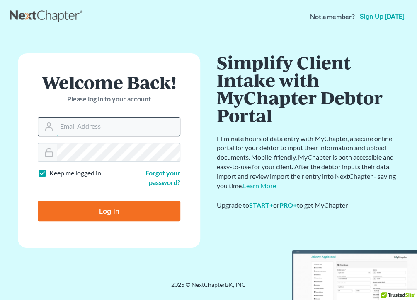
click at [98, 125] on input "Email Address" at bounding box center [118, 127] width 123 height 18
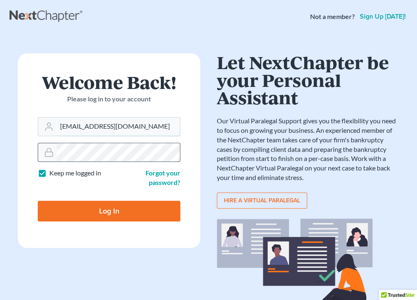
type input "MALAWOFF@MSN.COM"
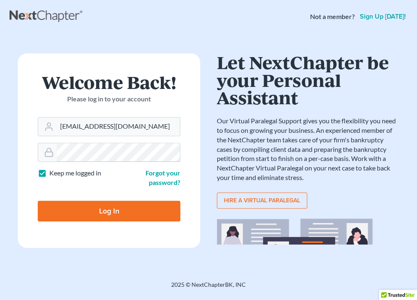
click at [38, 201] on input "Log In" at bounding box center [109, 211] width 142 height 21
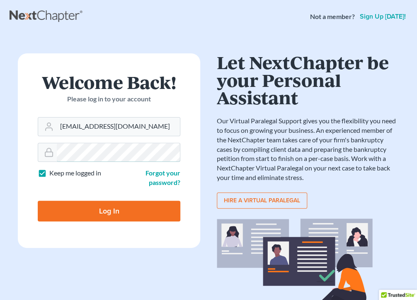
type input "Thinking..."
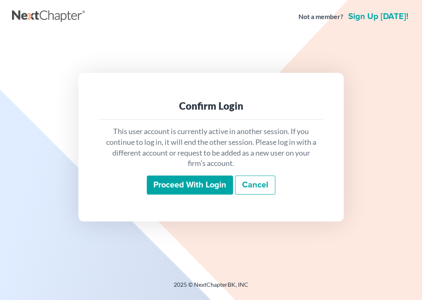
click at [196, 186] on input "Proceed with login" at bounding box center [190, 185] width 86 height 19
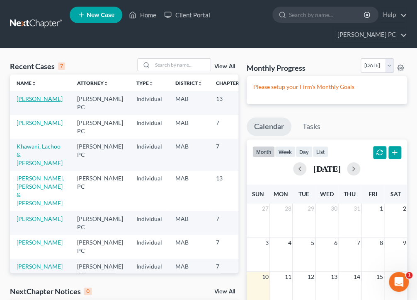
click at [27, 98] on link "[PERSON_NAME]" at bounding box center [40, 98] width 46 height 7
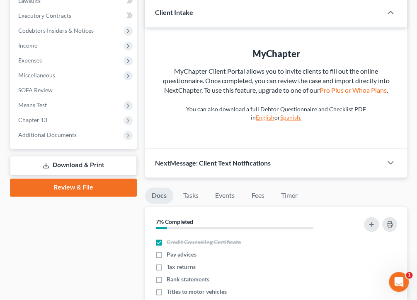
scroll to position [259, 0]
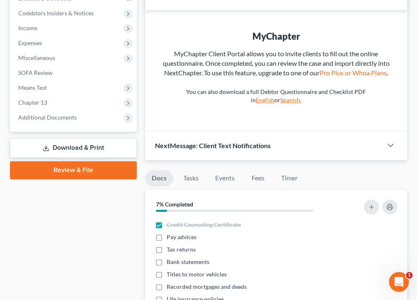
click at [53, 167] on link "Review & File" at bounding box center [73, 170] width 127 height 18
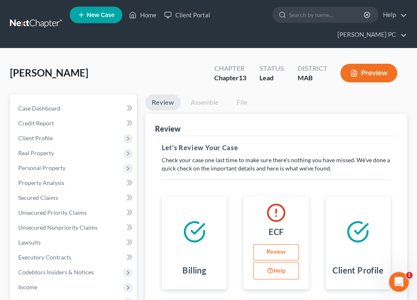
click at [364, 70] on button "Preview" at bounding box center [368, 73] width 57 height 19
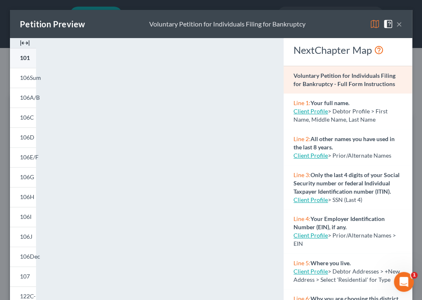
click at [27, 59] on span "101" at bounding box center [25, 57] width 10 height 7
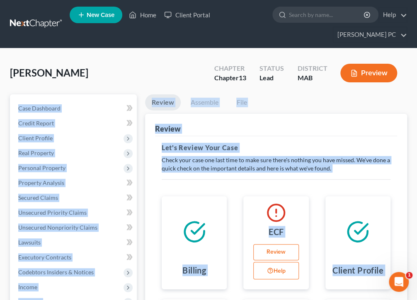
drag, startPoint x: 413, startPoint y: 77, endPoint x: 413, endPoint y: 91, distance: 13.3
click at [358, 133] on div "Review" at bounding box center [276, 125] width 242 height 22
click at [314, 111] on ul "Review Assemble File" at bounding box center [276, 103] width 262 height 19
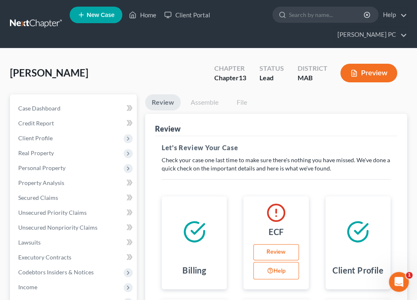
click at [368, 72] on button "Preview" at bounding box center [368, 73] width 57 height 19
drag, startPoint x: 413, startPoint y: 90, endPoint x: 423, endPoint y: 133, distance: 44.1
click at [287, 117] on div "Review" at bounding box center [276, 125] width 242 height 22
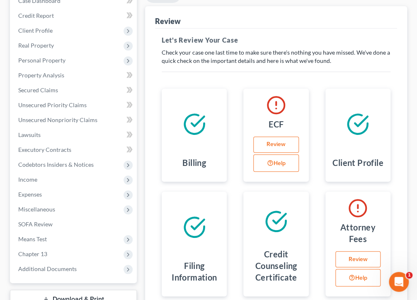
scroll to position [148, 0]
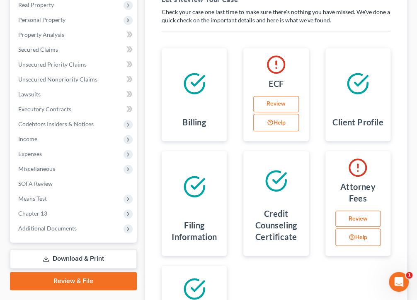
click at [297, 273] on div "Billing ECF Review Help Client Profile Filing Information Credit Counseling Cer…" at bounding box center [275, 196] width 245 height 317
click at [74, 278] on link "Review & File" at bounding box center [73, 281] width 127 height 18
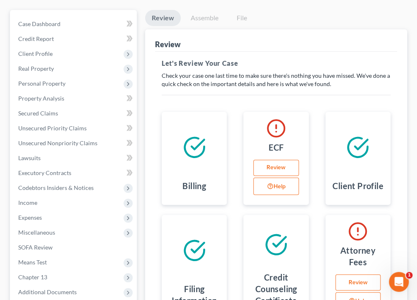
scroll to position [91, 0]
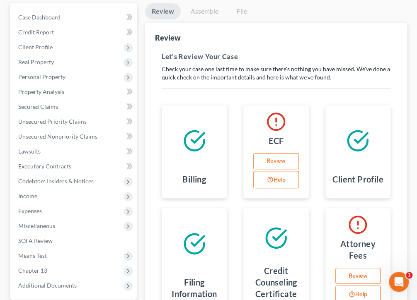
click at [352, 273] on link "Review" at bounding box center [357, 276] width 45 height 17
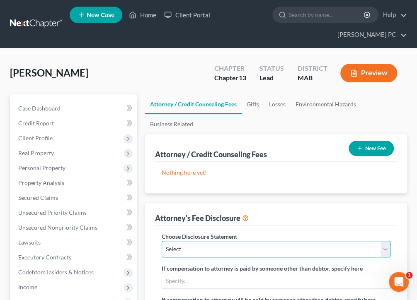
click at [384, 249] on select "Select Disclosure" at bounding box center [276, 249] width 229 height 17
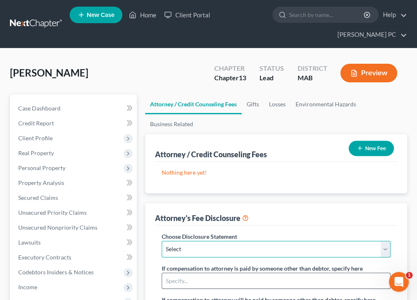
select select "0"
click at [162, 241] on select "Select Disclosure" at bounding box center [276, 249] width 229 height 17
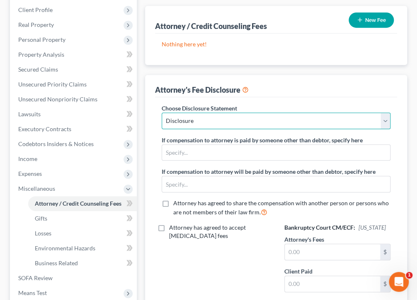
scroll to position [131, 0]
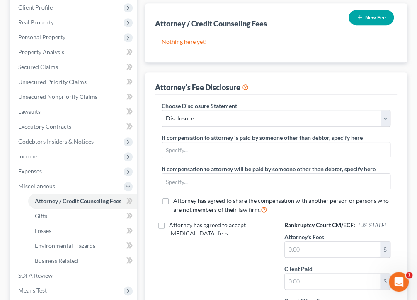
click at [169, 223] on label "Attorney has agreed to accept [MEDICAL_DATA] fees" at bounding box center [220, 229] width 103 height 17
click at [172, 223] on input "Attorney has agreed to accept [MEDICAL_DATA] fees" at bounding box center [174, 223] width 5 height 5
click at [169, 223] on label "Attorney has agreed to accept [MEDICAL_DATA] fees" at bounding box center [220, 229] width 103 height 17
click at [172, 223] on input "Attorney has agreed to accept [MEDICAL_DATA] fees" at bounding box center [174, 223] width 5 height 5
checkbox input "false"
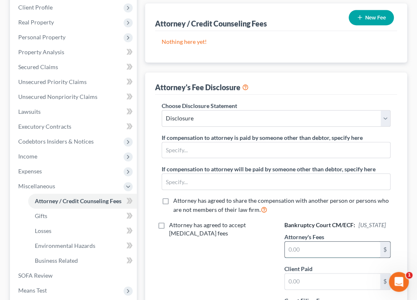
click at [290, 257] on input "text" at bounding box center [332, 250] width 95 height 16
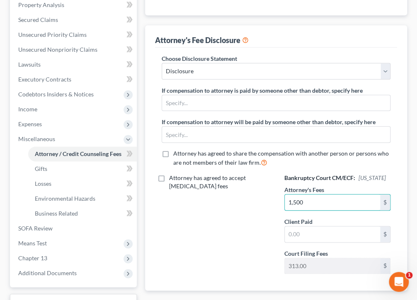
scroll to position [196, 0]
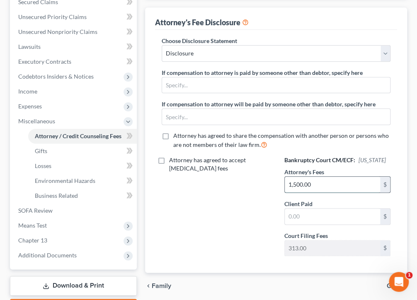
type input "1,500.00"
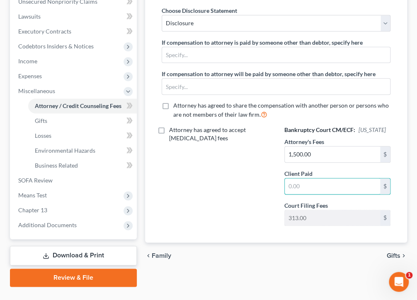
scroll to position [244, 0]
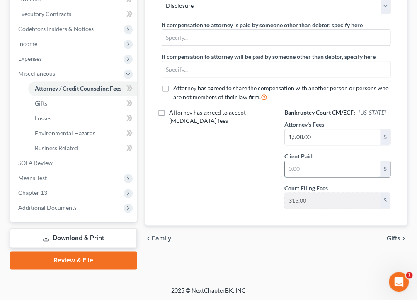
click at [303, 174] on input "text" at bounding box center [332, 169] width 95 height 16
type input "350.00"
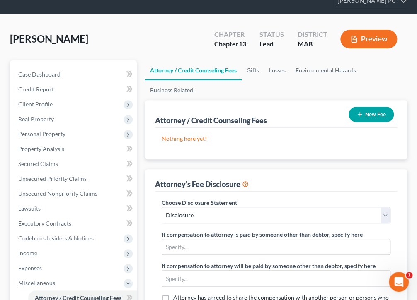
scroll to position [18, 0]
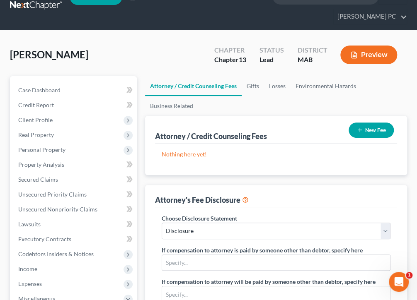
click at [374, 51] on button "Preview" at bounding box center [368, 55] width 57 height 19
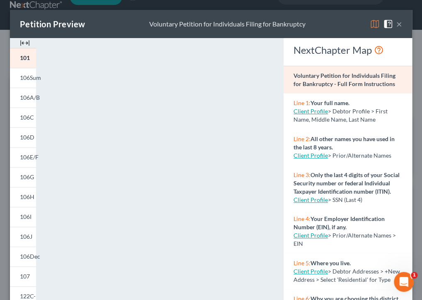
click at [396, 25] on button "×" at bounding box center [399, 24] width 6 height 10
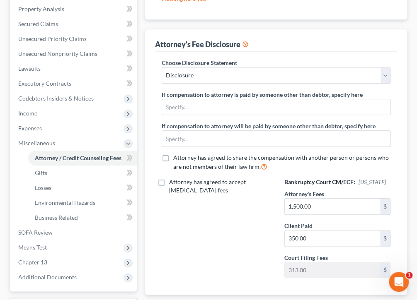
scroll to position [151, 0]
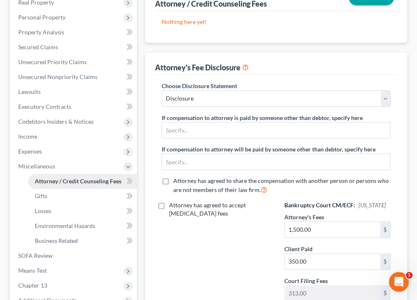
click at [51, 179] on span "Attorney / Credit Counseling Fees" at bounding box center [78, 181] width 87 height 7
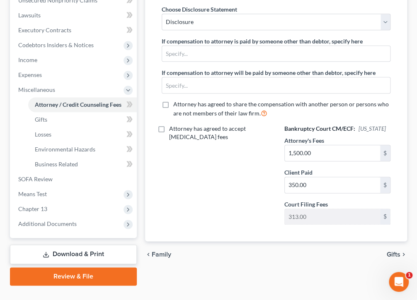
scroll to position [243, 0]
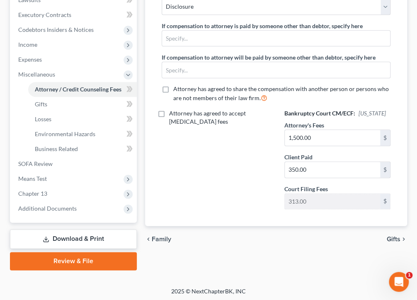
click at [65, 258] on link "Review & File" at bounding box center [73, 261] width 127 height 18
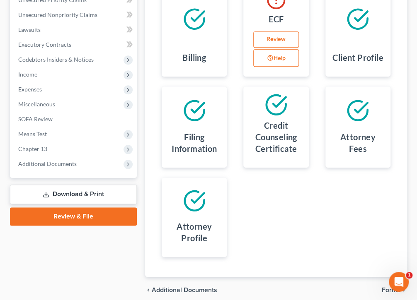
scroll to position [247, 0]
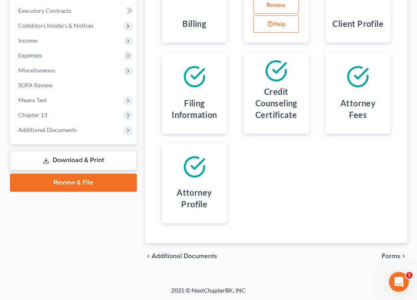
click at [396, 255] on span "Forms" at bounding box center [391, 256] width 19 height 7
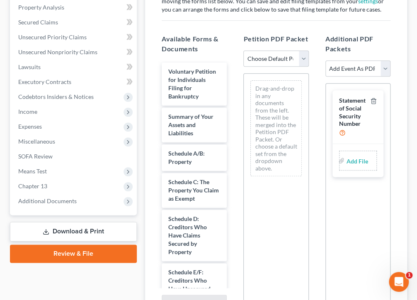
scroll to position [175, 0]
click at [302, 58] on select "Choose Default Petition PDF Packet Emergency Filing (Voluntary Petition and Cre…" at bounding box center [275, 59] width 65 height 17
click at [379, 242] on div "Statement of Social Security Number Add File" at bounding box center [357, 198] width 65 height 228
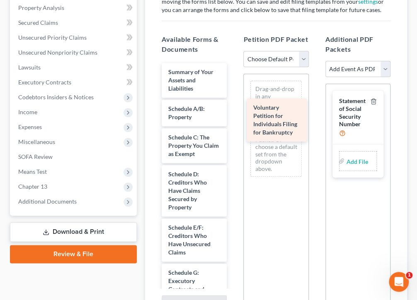
drag, startPoint x: 180, startPoint y: 80, endPoint x: 265, endPoint y: 117, distance: 92.4
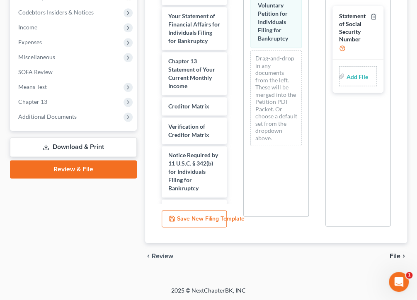
scroll to position [353, 0]
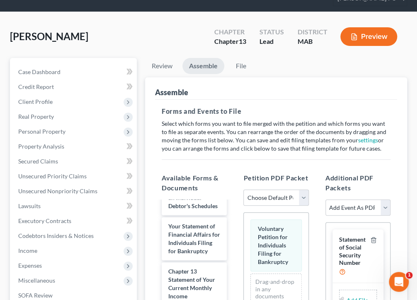
scroll to position [34, 0]
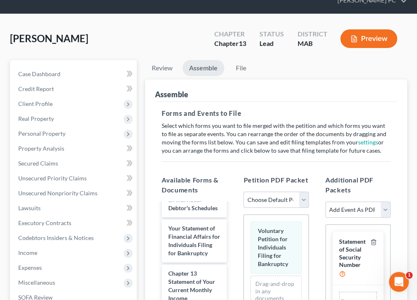
click at [370, 34] on button "Preview" at bounding box center [368, 38] width 57 height 19
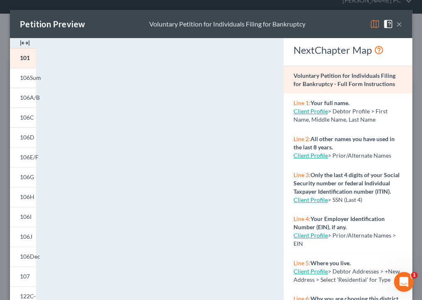
click at [396, 24] on button "×" at bounding box center [399, 24] width 6 height 10
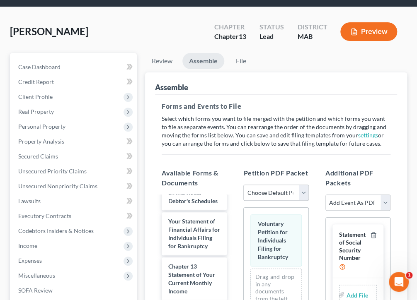
scroll to position [0, 0]
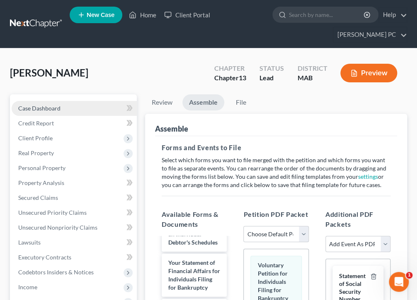
click at [45, 109] on span "Case Dashboard" at bounding box center [39, 108] width 42 height 7
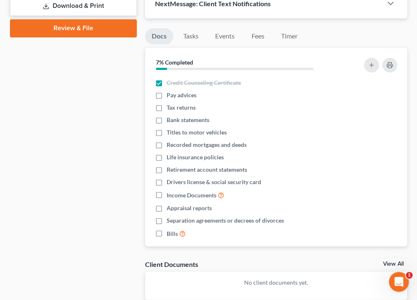
scroll to position [454, 0]
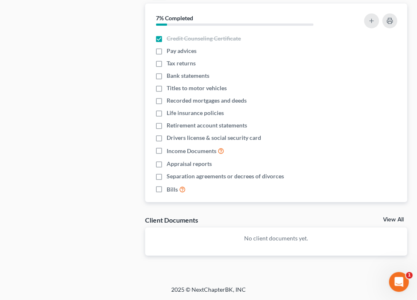
click at [391, 219] on link "View All" at bounding box center [393, 220] width 21 height 6
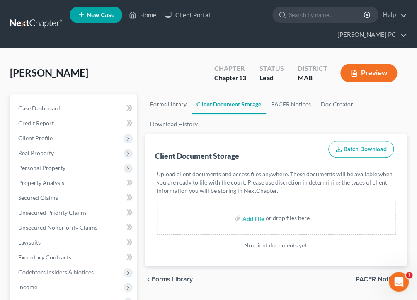
click at [369, 70] on button "Preview" at bounding box center [368, 73] width 57 height 19
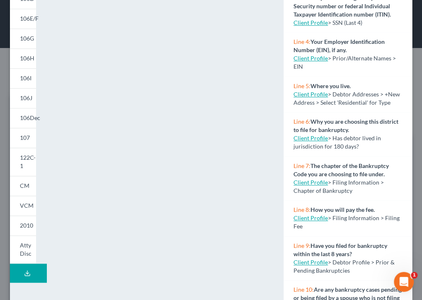
scroll to position [135, 0]
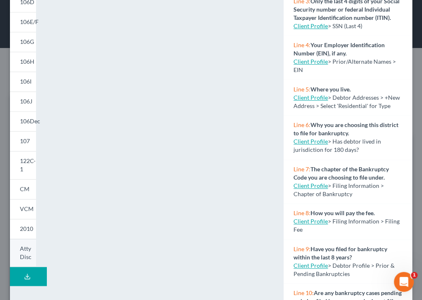
click at [24, 254] on span "Atty Disc" at bounding box center [26, 252] width 12 height 15
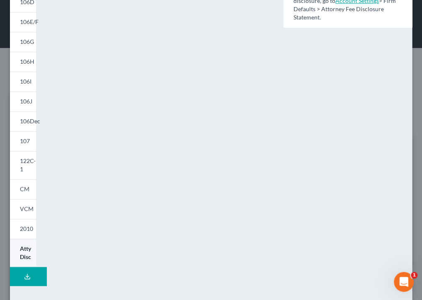
scroll to position [0, 0]
click at [28, 273] on icon at bounding box center [27, 276] width 7 height 7
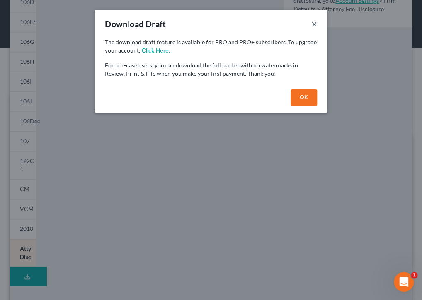
click at [314, 25] on button "×" at bounding box center [314, 24] width 6 height 10
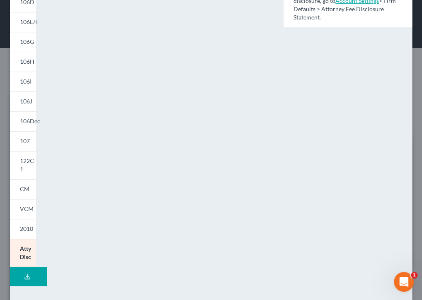
click at [319, 78] on div "NextChapter Map Attorney's Disclosure of Compensation - Full Form Instructions …" at bounding box center [347, 108] width 137 height 411
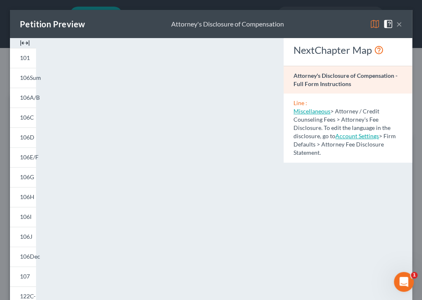
click at [313, 112] on link "Miscellaneous" at bounding box center [311, 111] width 37 height 7
select select "0"
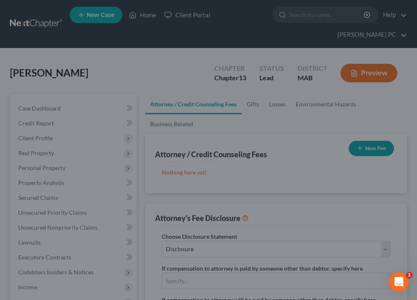
select select "0"
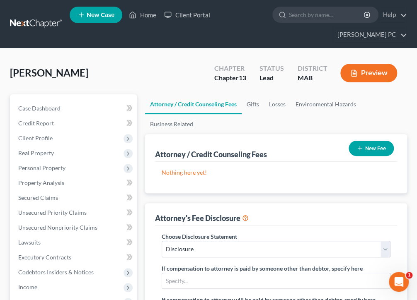
click at [374, 145] on button "New Fee" at bounding box center [370, 148] width 45 height 15
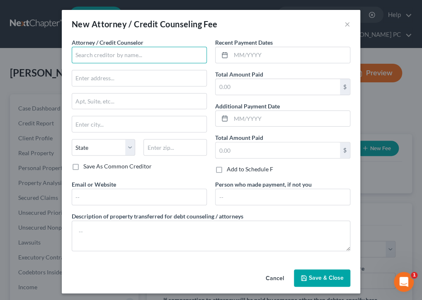
click at [129, 51] on input "text" at bounding box center [139, 55] width 135 height 17
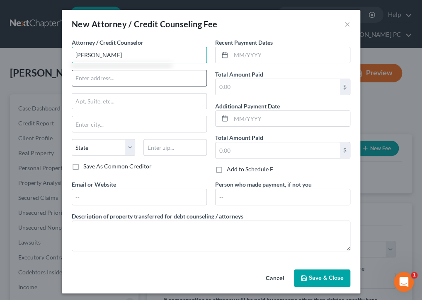
type input "[PERSON_NAME]"
click at [134, 77] on input "text" at bounding box center [139, 78] width 134 height 16
type input "PO Box 690706"
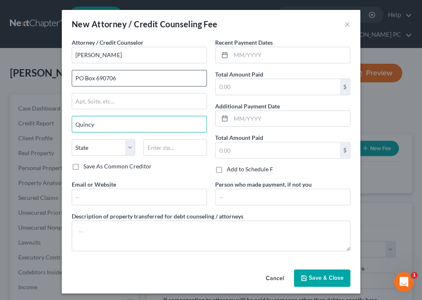
type input "Quincy"
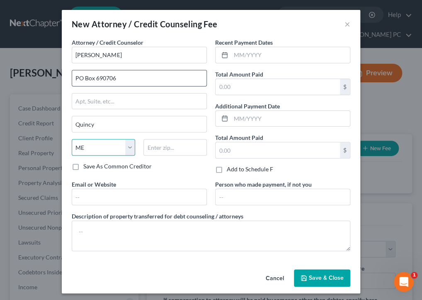
select select "22"
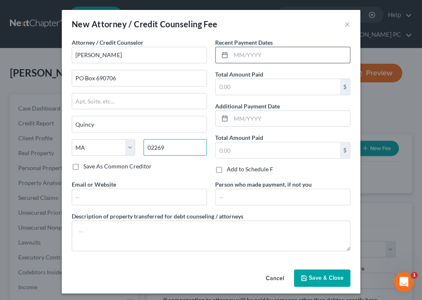
type input "02269"
click at [269, 53] on input "text" at bounding box center [290, 55] width 119 height 16
type input "[DATE]"
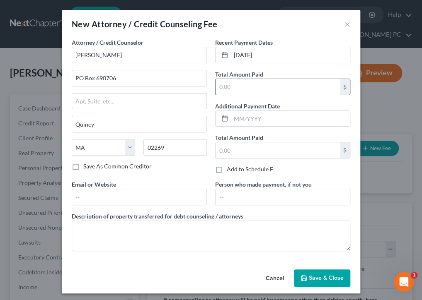
click at [297, 89] on input "text" at bounding box center [277, 87] width 124 height 16
type input "1,500.00"
click at [229, 149] on input "text" at bounding box center [277, 150] width 124 height 16
type input "1,500"
click at [328, 275] on span "Save & Close" at bounding box center [326, 278] width 35 height 7
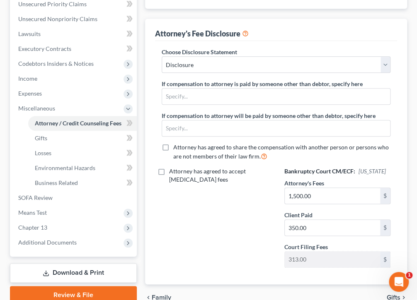
scroll to position [229, 0]
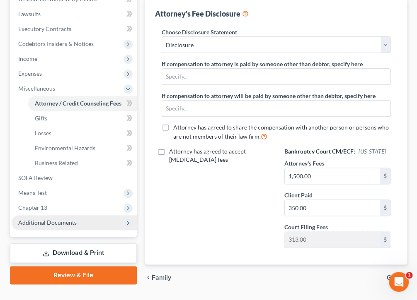
click at [60, 222] on span "Additional Documents" at bounding box center [47, 222] width 58 height 7
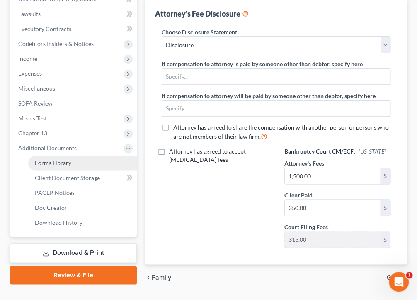
click at [48, 162] on span "Forms Library" at bounding box center [53, 162] width 36 height 7
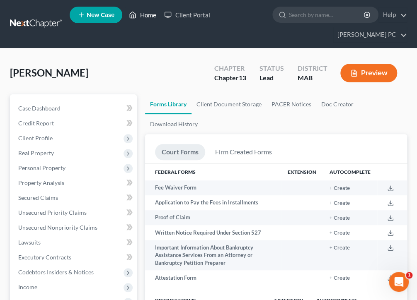
click at [145, 13] on link "Home" at bounding box center [142, 14] width 35 height 15
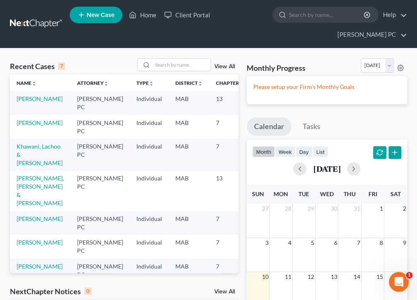
click at [230, 31] on ul "New Case Home Client Portal - No Result - See all results Or Press Enter... Hel…" at bounding box center [238, 24] width 337 height 40
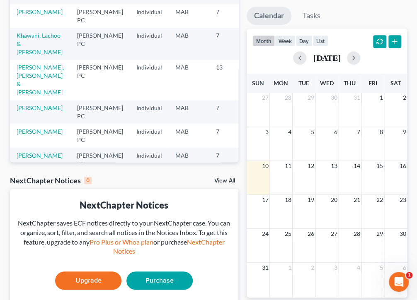
scroll to position [154, 0]
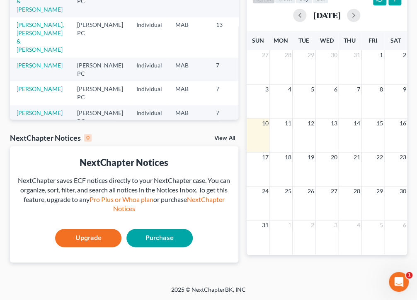
click at [353, 244] on div "31 1 2 3 4 5 6" at bounding box center [326, 237] width 161 height 35
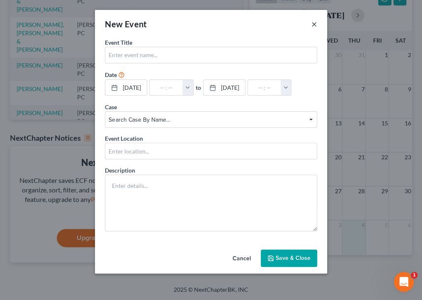
click at [312, 23] on button "×" at bounding box center [314, 24] width 6 height 10
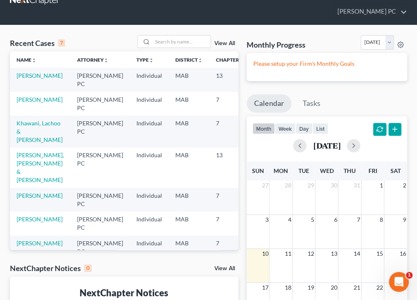
scroll to position [0, 0]
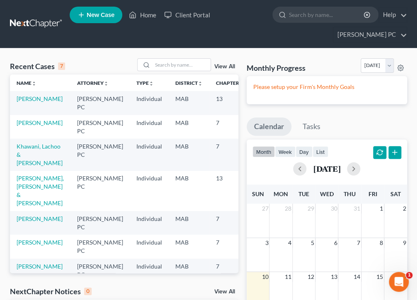
click at [25, 103] on td "[PERSON_NAME]" at bounding box center [40, 103] width 60 height 24
drag, startPoint x: 25, startPoint y: 103, endPoint x: 22, endPoint y: 97, distance: 6.9
click at [22, 97] on link "[PERSON_NAME]" at bounding box center [40, 98] width 46 height 7
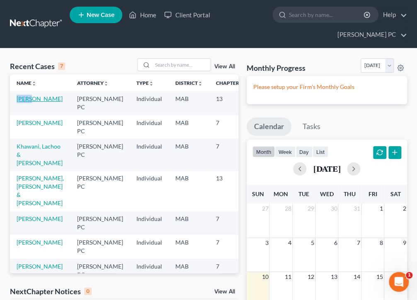
click at [22, 97] on link "[PERSON_NAME]" at bounding box center [40, 98] width 46 height 7
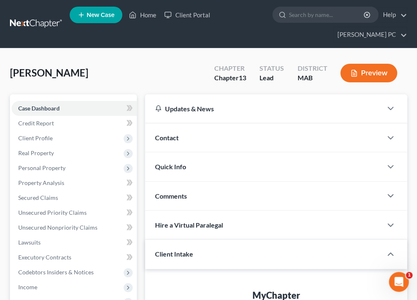
click at [403, 278] on div "Open Intercom Messenger" at bounding box center [398, 281] width 27 height 27
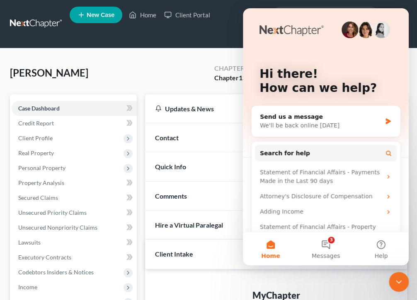
click at [167, 61] on div "[PERSON_NAME] Upgraded Chapter Chapter 13 Status Lead District MAB Preview" at bounding box center [208, 76] width 397 height 36
click at [228, 26] on ul "New Case Home Client Portal - No Result - See all results Or Press Enter... Hel…" at bounding box center [238, 24] width 337 height 40
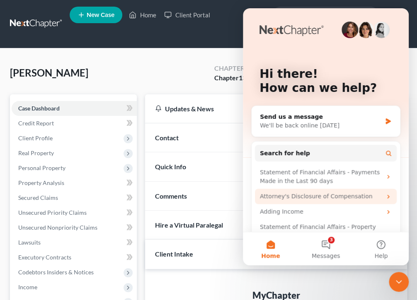
click at [297, 196] on div "Attorney's Disclosure of Compensation" at bounding box center [321, 196] width 122 height 9
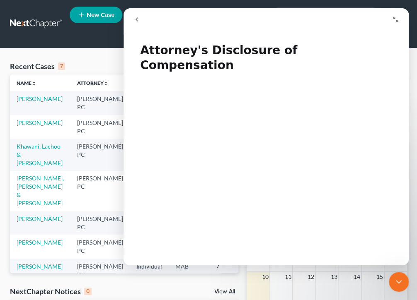
click at [117, 31] on ul "New Case Home Client Portal - No Result - See all results Or Press Enter... Hel…" at bounding box center [238, 24] width 337 height 40
click at [138, 19] on icon "go back" at bounding box center [136, 19] width 7 height 7
